Goal: Task Accomplishment & Management: Complete application form

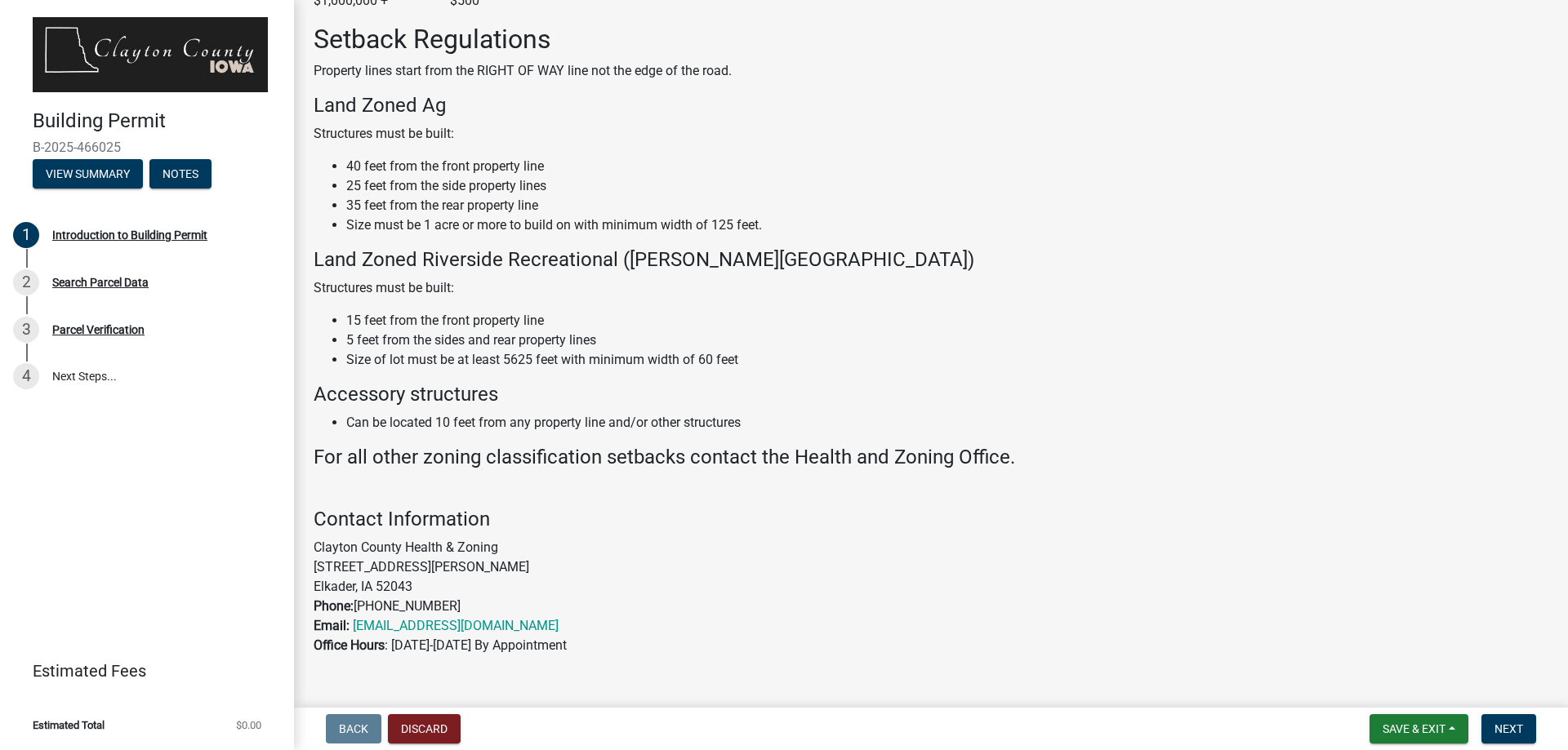
scroll to position [828, 0]
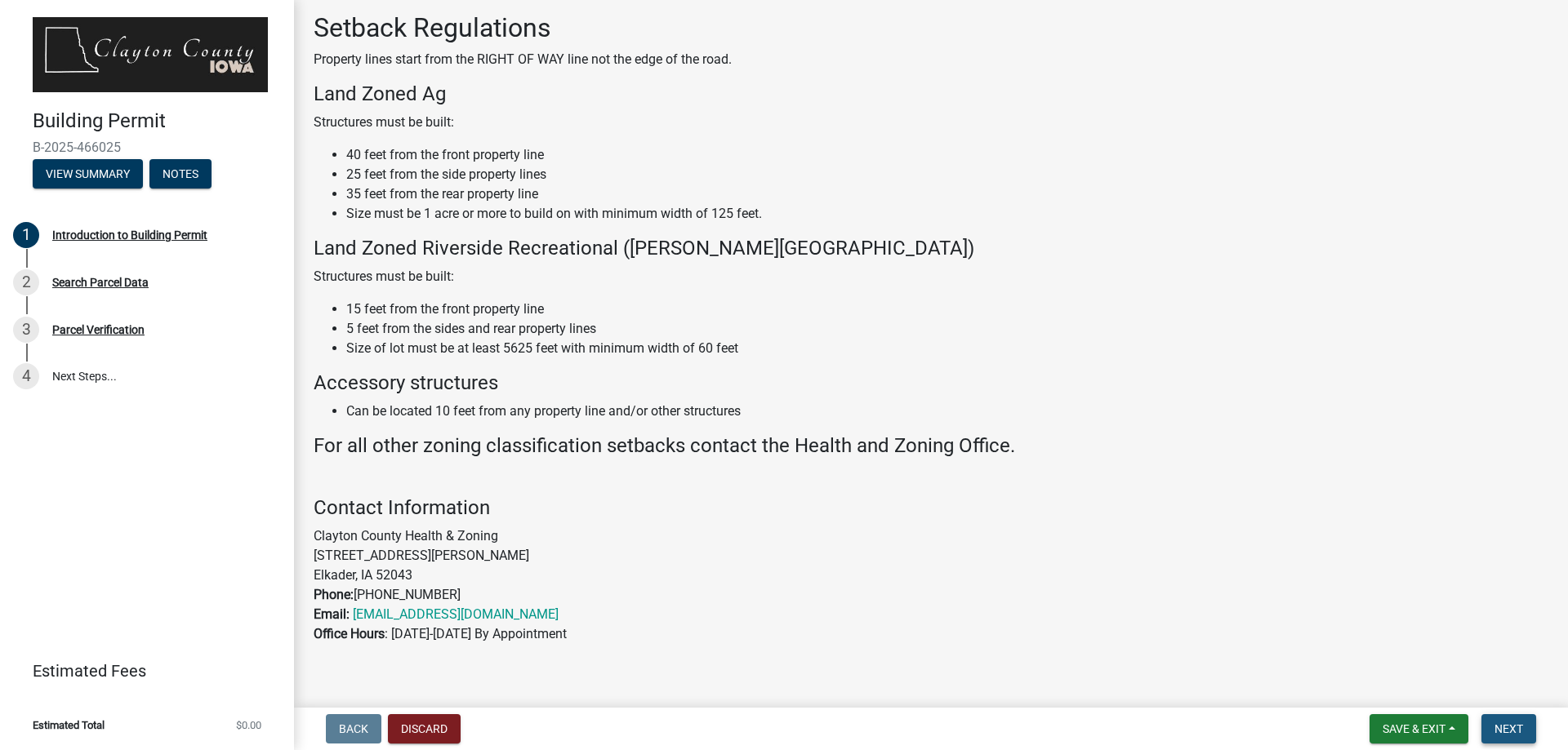
click at [1518, 734] on span "Next" at bounding box center [1509, 729] width 29 height 13
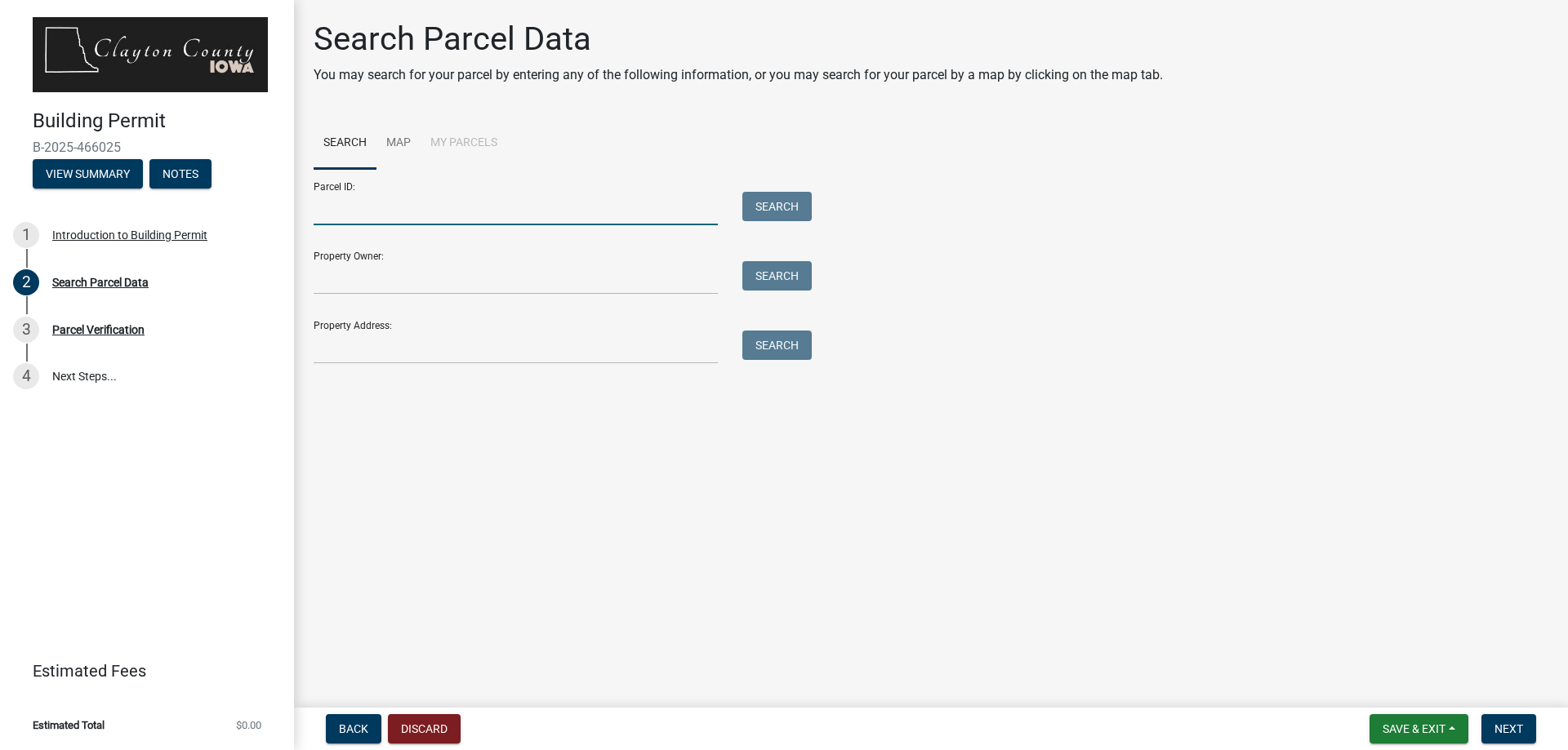
click at [593, 216] on input "Parcel ID:" at bounding box center [515, 208] width 404 height 34
type input "2022278001"
click at [767, 203] on button "Search" at bounding box center [777, 206] width 69 height 30
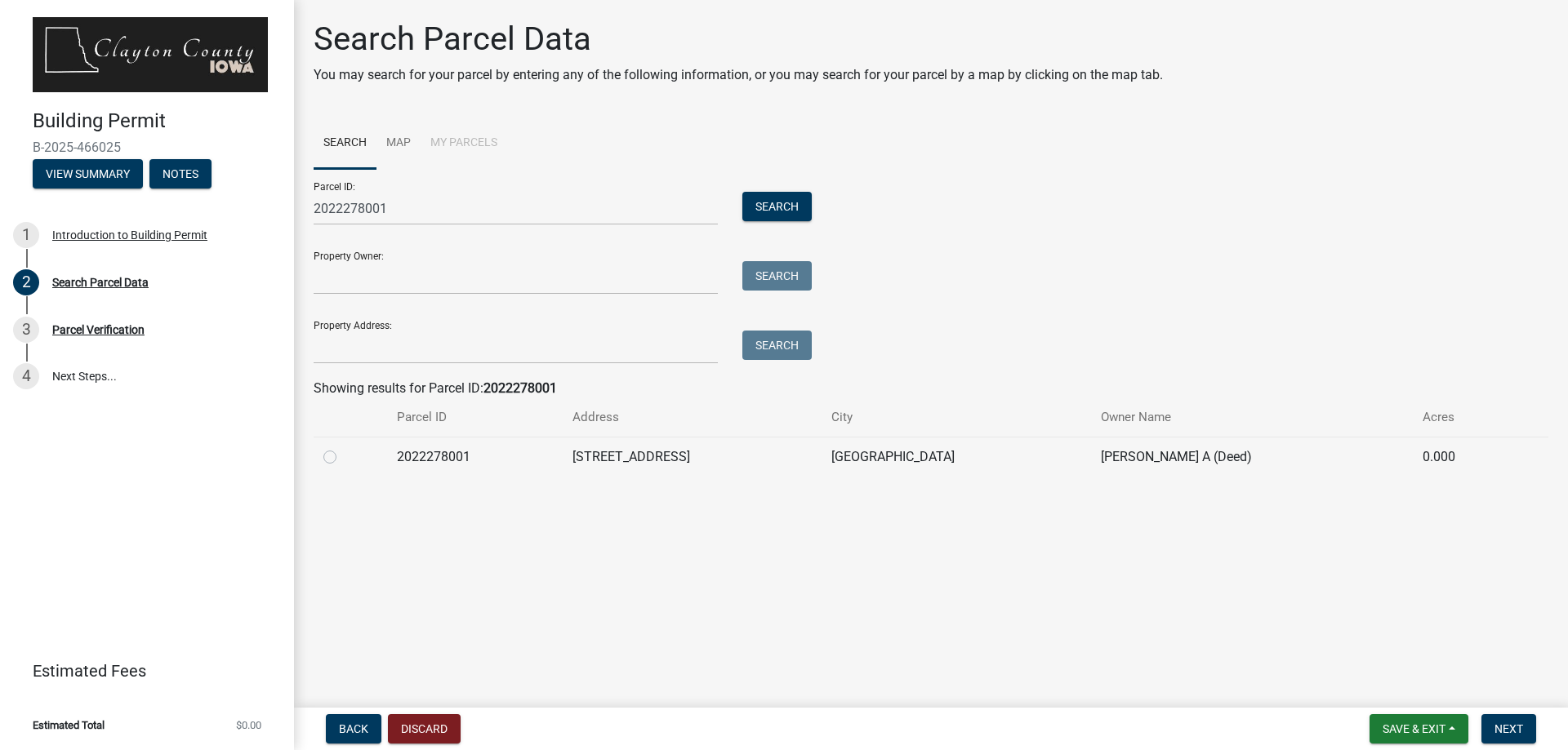
click at [344, 447] on label at bounding box center [344, 447] width 0 height 0
click at [344, 458] on input "radio" at bounding box center [348, 452] width 11 height 11
radio input "true"
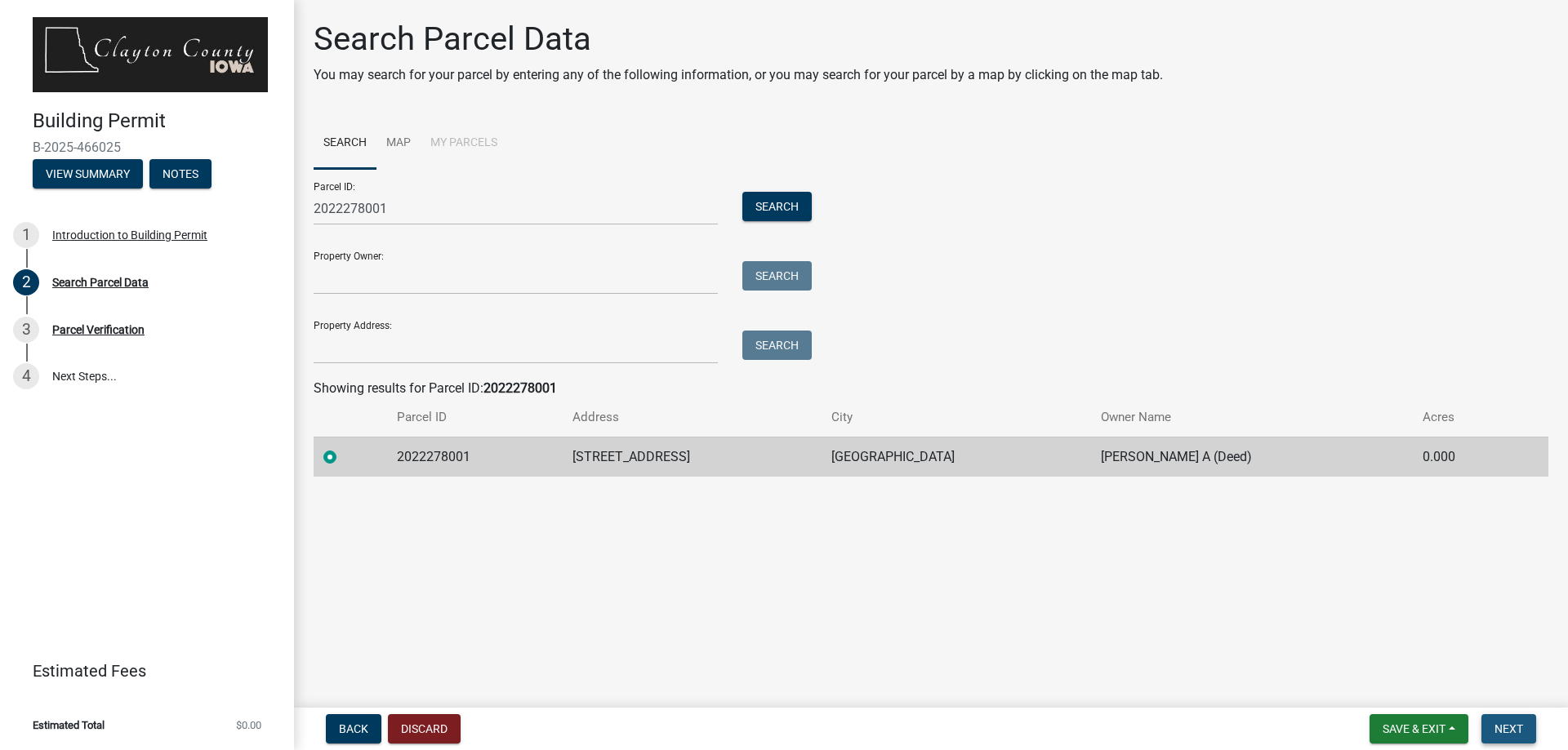
click at [1525, 736] on button "Next" at bounding box center [1509, 729] width 55 height 30
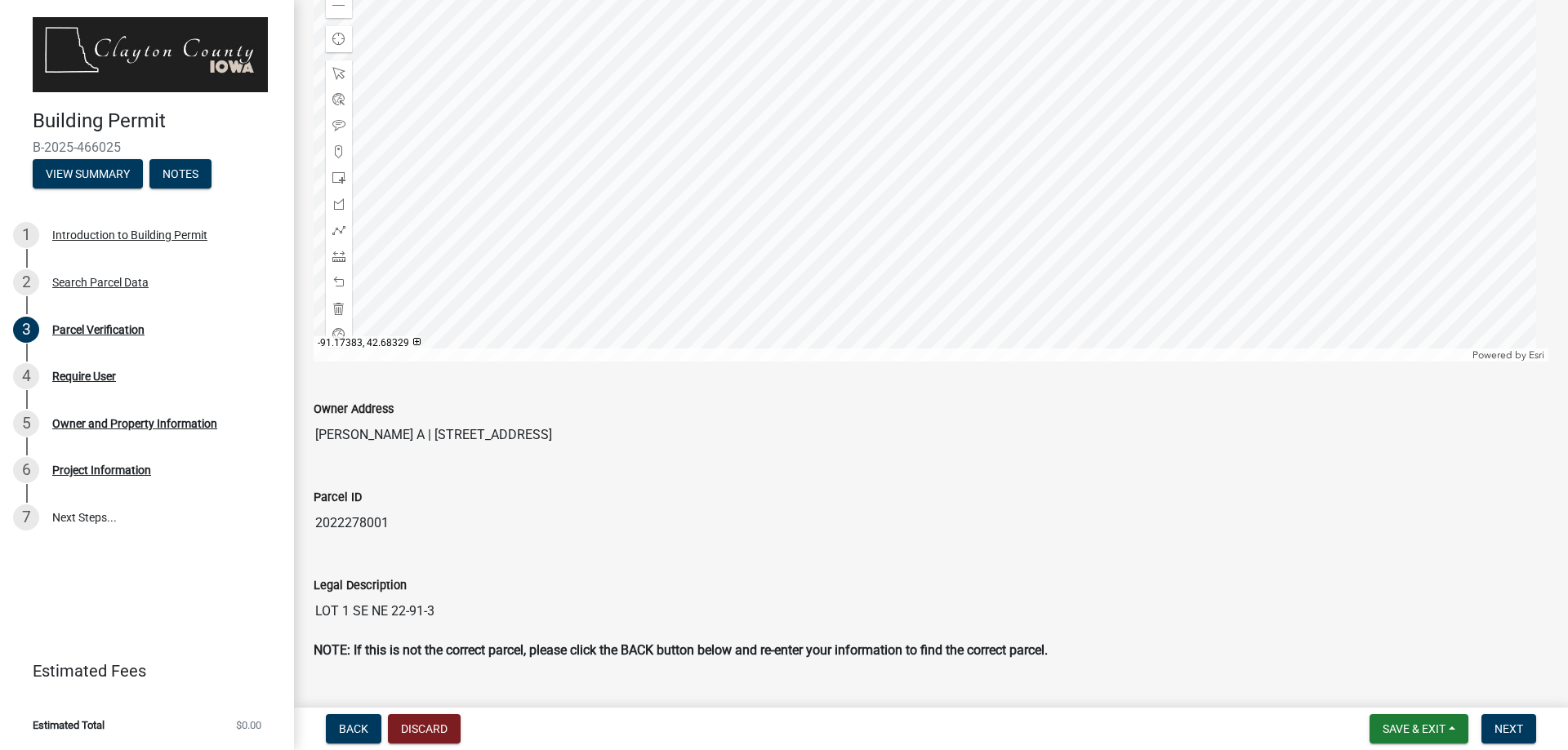
scroll to position [171, 0]
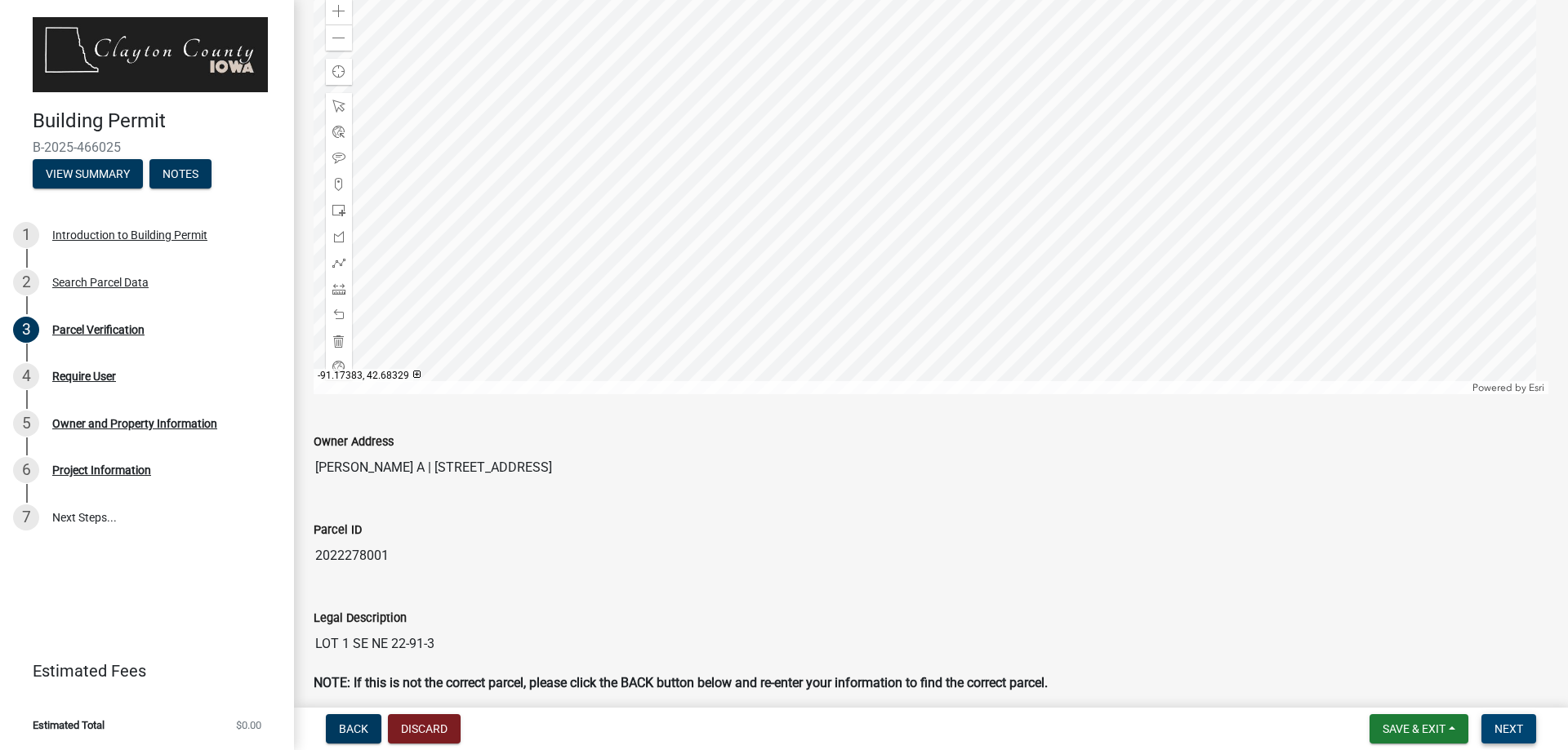
click at [1496, 726] on span "Next" at bounding box center [1509, 729] width 29 height 13
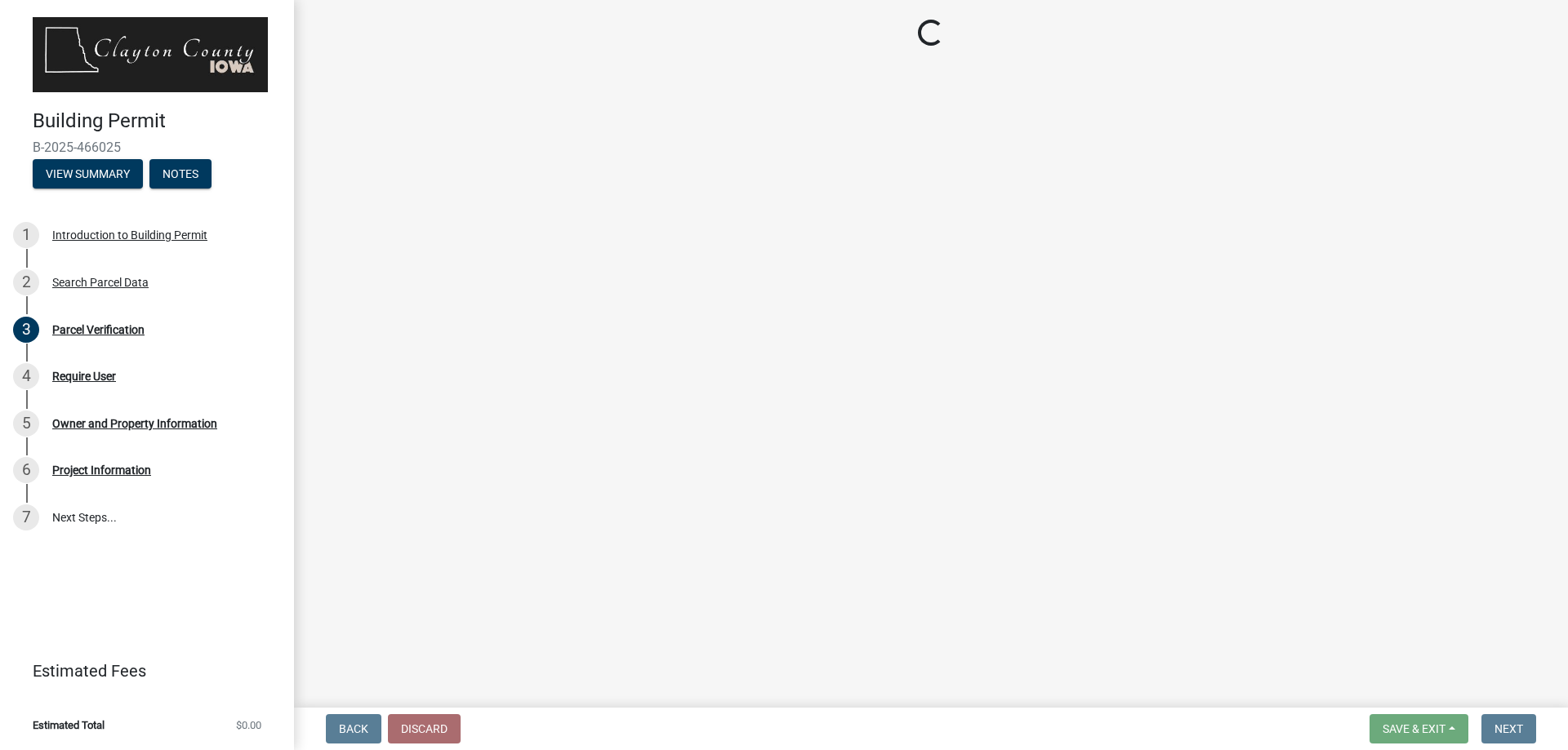
scroll to position [0, 0]
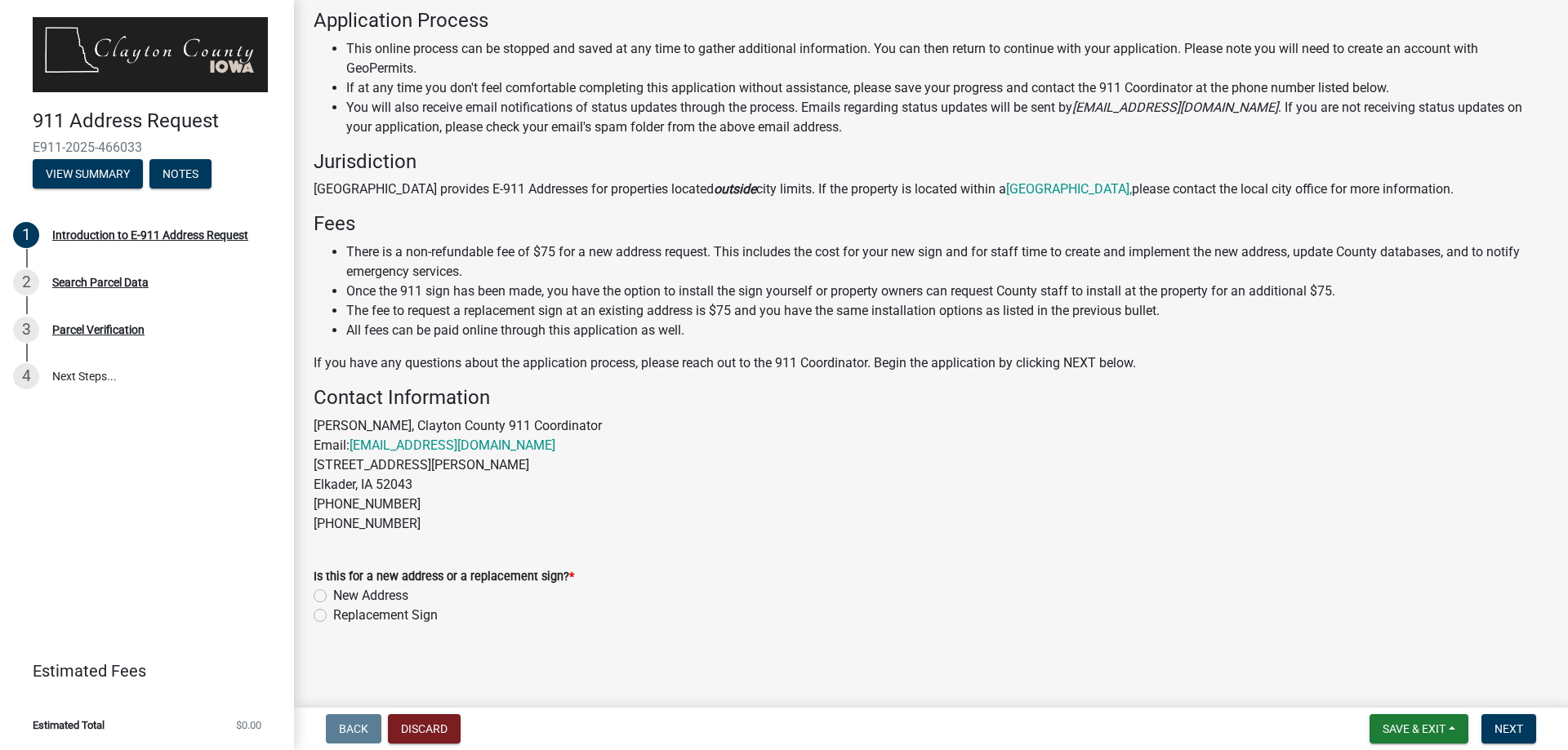
scroll to position [168, 0]
click at [388, 594] on label "New Address" at bounding box center [370, 594] width 75 height 19
click at [344, 594] on input "New Address" at bounding box center [338, 589] width 11 height 11
radio input "true"
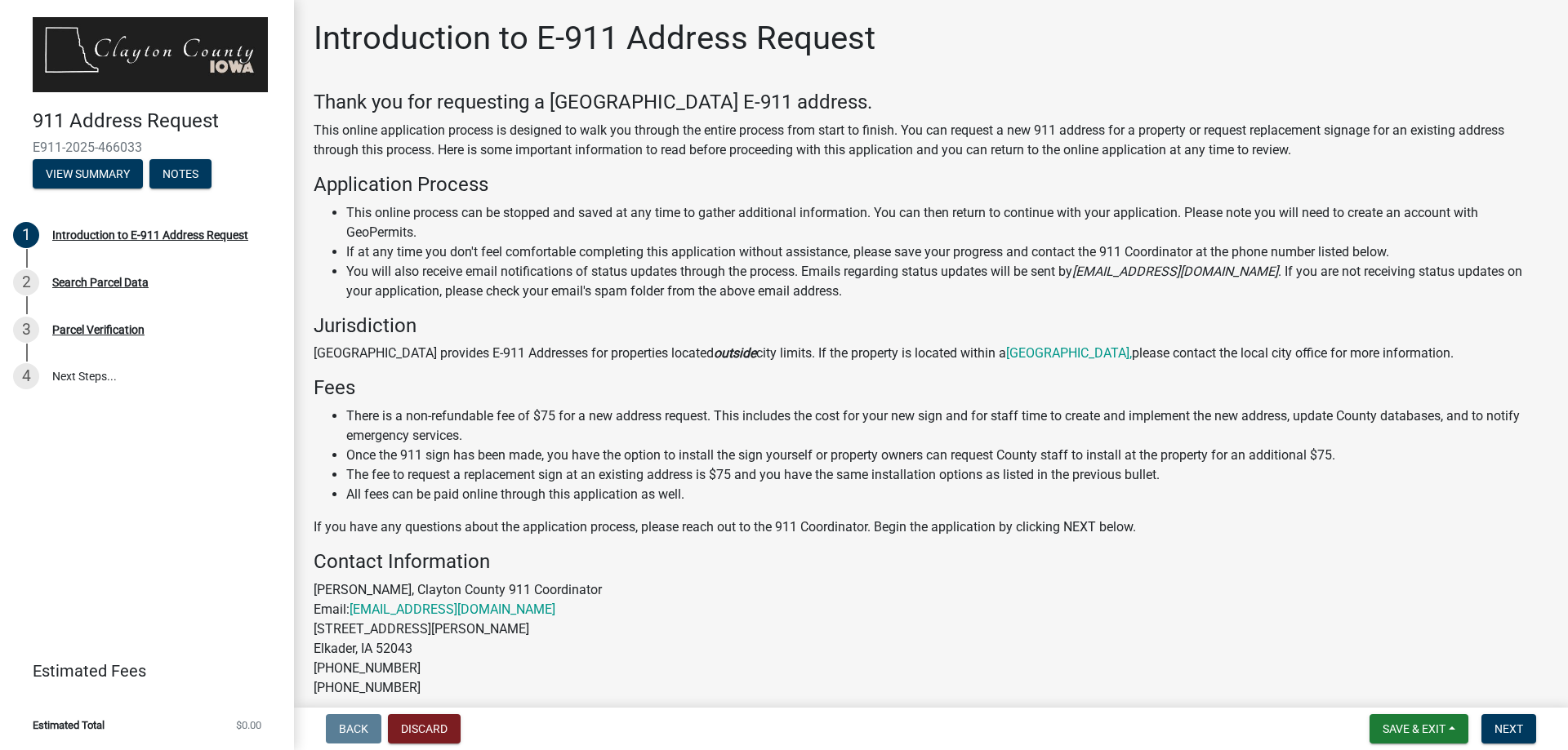
scroll to position [0, 0]
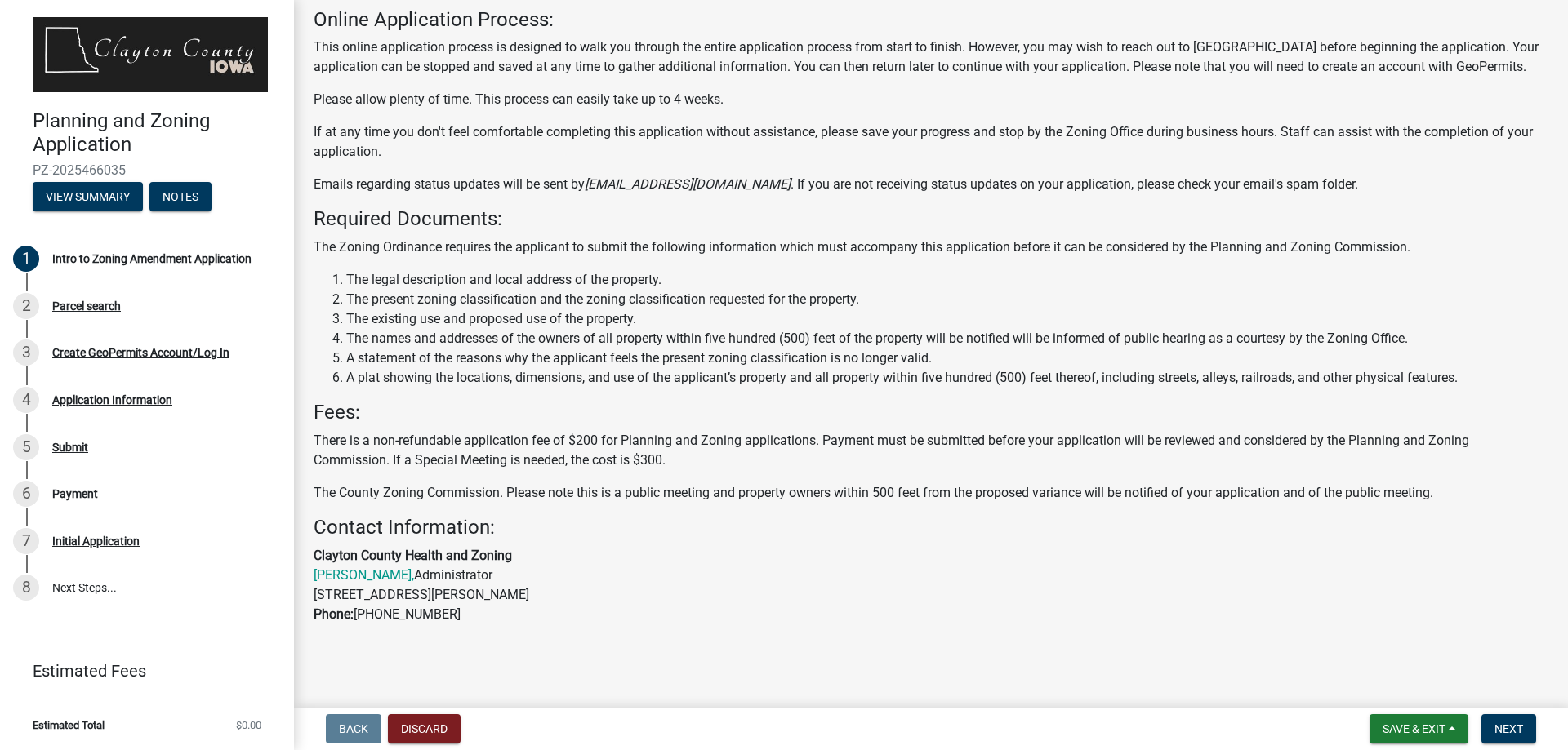
scroll to position [196, 0]
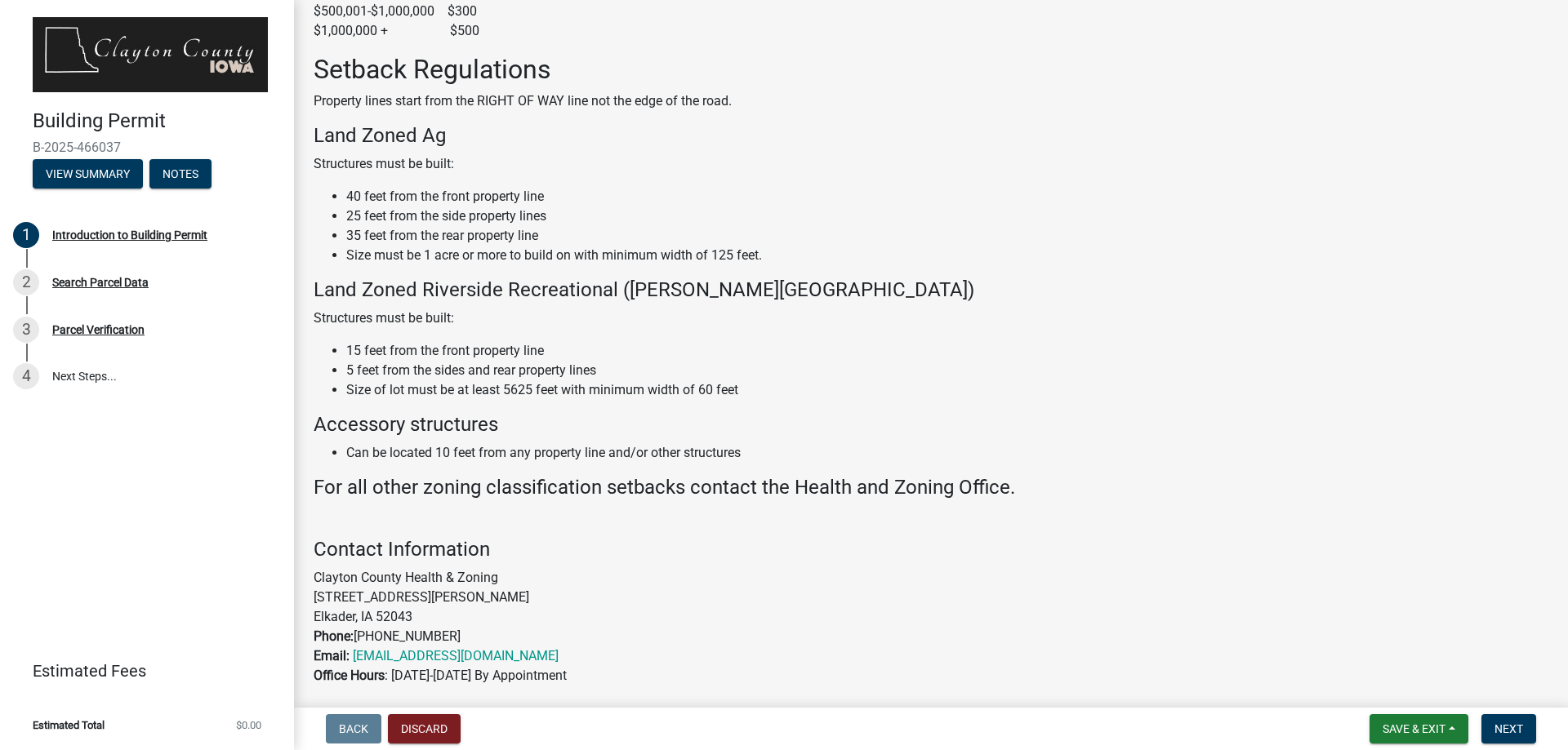
scroll to position [828, 0]
